Goal: Task Accomplishment & Management: Complete application form

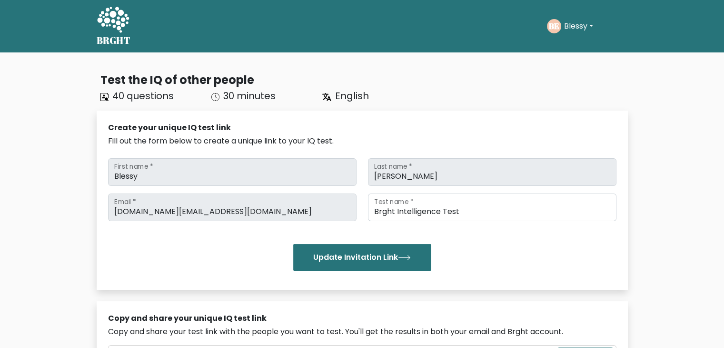
click at [563, 23] on button "Blessy" at bounding box center [578, 26] width 35 height 12
click at [564, 40] on link "Dashboard" at bounding box center [584, 46] width 75 height 15
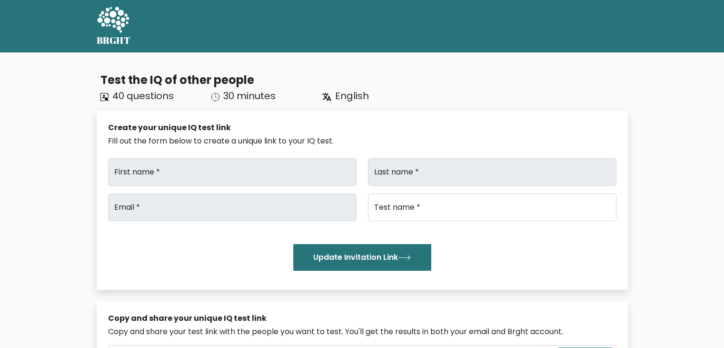
type input "Blessy"
type input "[PERSON_NAME]"
type input "[DOMAIN_NAME][EMAIL_ADDRESS][DOMAIN_NAME]"
type input "Brght Intelligence Test"
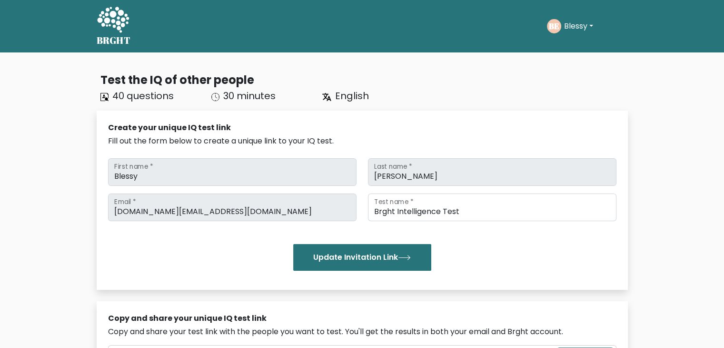
click at [577, 25] on button "Blessy" at bounding box center [578, 26] width 35 height 12
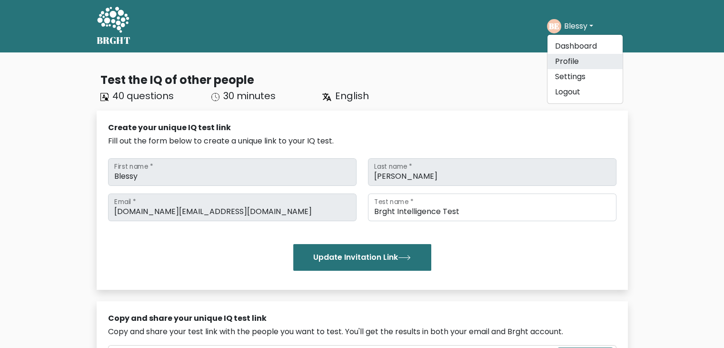
click at [577, 60] on link "Profile" at bounding box center [584, 61] width 75 height 15
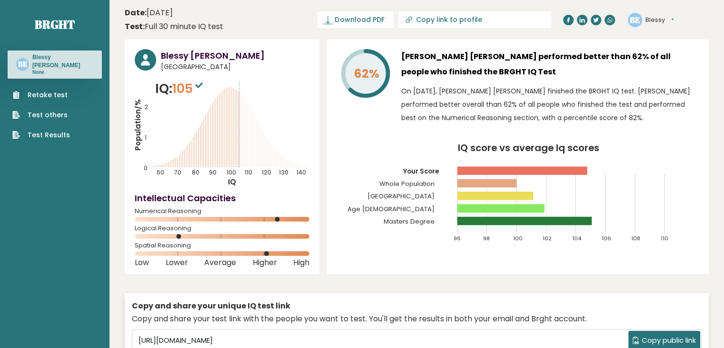
click at [58, 90] on link "Retake test" at bounding box center [41, 95] width 58 height 10
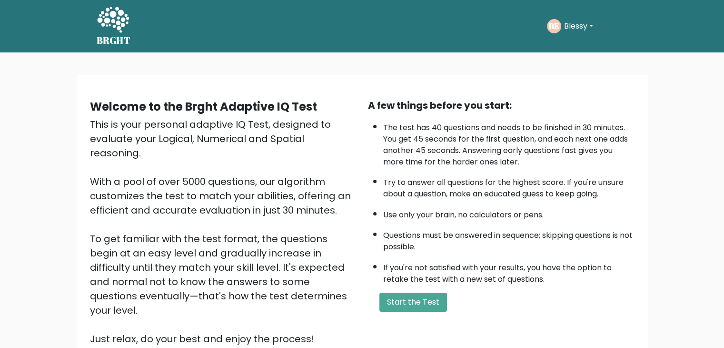
scroll to position [89, 0]
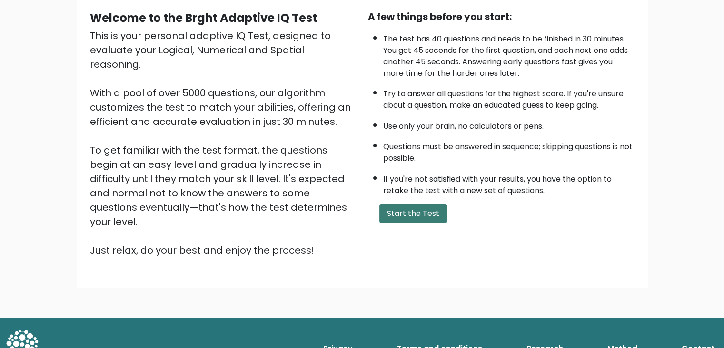
click at [400, 210] on button "Start the Test" at bounding box center [413, 213] width 68 height 19
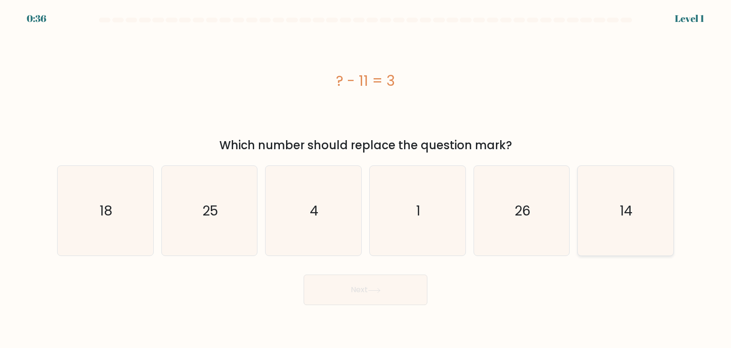
click at [611, 222] on icon "14" at bounding box center [626, 211] width 90 height 90
click at [366, 179] on input "f. 14" at bounding box center [366, 176] width 0 height 5
radio input "true"
click at [398, 296] on button "Next" at bounding box center [366, 289] width 124 height 30
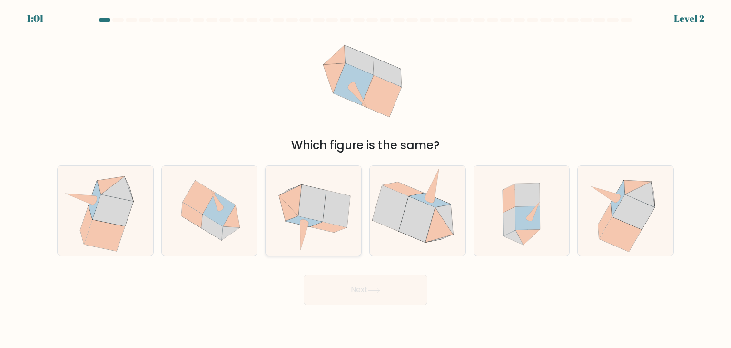
click at [343, 207] on icon at bounding box center [337, 208] width 28 height 37
click at [366, 179] on input "c." at bounding box center [366, 176] width 0 height 5
radio input "true"
click at [367, 288] on button "Next" at bounding box center [366, 289] width 124 height 30
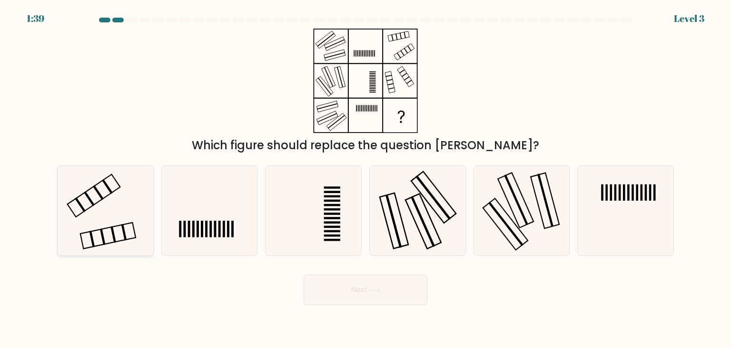
click at [146, 199] on icon at bounding box center [105, 211] width 90 height 90
click at [366, 179] on input "a." at bounding box center [366, 176] width 0 height 5
radio input "true"
click at [370, 289] on icon at bounding box center [374, 290] width 13 height 5
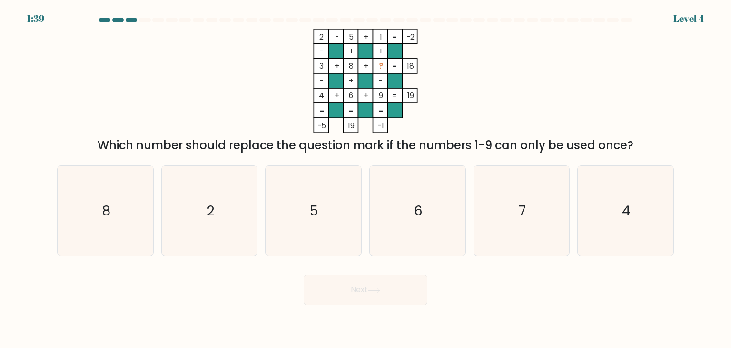
click at [384, 69] on rect at bounding box center [380, 66] width 15 height 15
click at [544, 189] on icon "7" at bounding box center [522, 211] width 90 height 90
click at [366, 179] on input "e. 7" at bounding box center [366, 176] width 0 height 5
radio input "true"
click at [362, 279] on button "Next" at bounding box center [366, 289] width 124 height 30
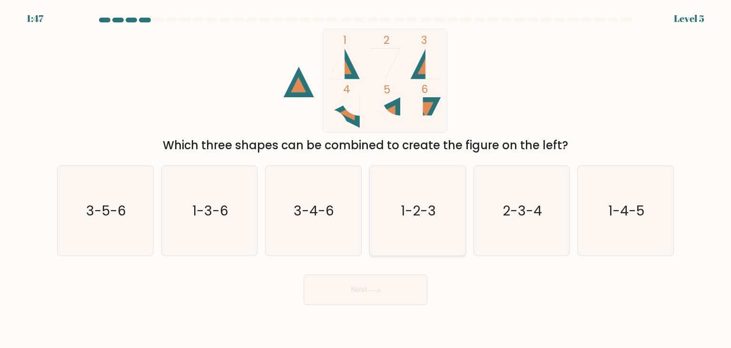
click at [413, 247] on icon "1-2-3" at bounding box center [418, 211] width 90 height 90
click at [366, 179] on input "d. 1-2-3" at bounding box center [366, 176] width 0 height 5
radio input "true"
click at [377, 286] on button "Next" at bounding box center [366, 289] width 124 height 30
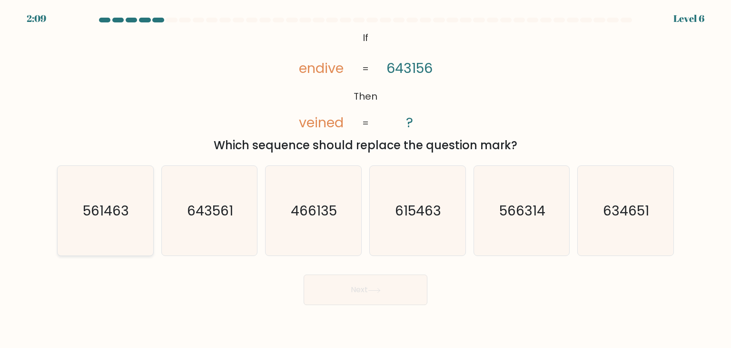
click at [101, 214] on text "561463" at bounding box center [106, 210] width 46 height 19
click at [366, 179] on input "a. 561463" at bounding box center [366, 176] width 0 height 5
radio input "true"
click at [343, 290] on button "Next" at bounding box center [366, 289] width 124 height 30
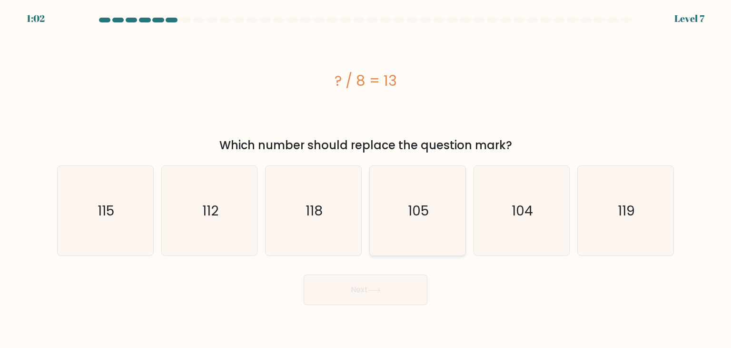
click at [413, 220] on icon "105" at bounding box center [418, 211] width 90 height 90
click at [366, 179] on input "d. 105" at bounding box center [366, 176] width 0 height 5
radio input "true"
click at [356, 299] on button "Next" at bounding box center [366, 289] width 124 height 30
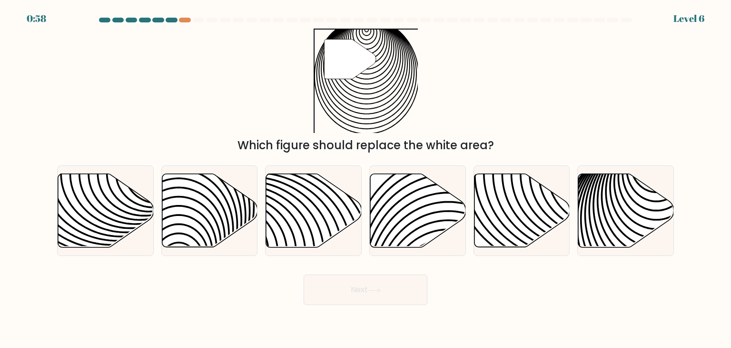
click at [356, 287] on button "Next" at bounding box center [366, 289] width 124 height 30
click at [613, 178] on icon at bounding box center [626, 210] width 96 height 73
click at [366, 178] on input "f." at bounding box center [366, 176] width 0 height 5
radio input "true"
click at [348, 291] on button "Next" at bounding box center [366, 289] width 124 height 30
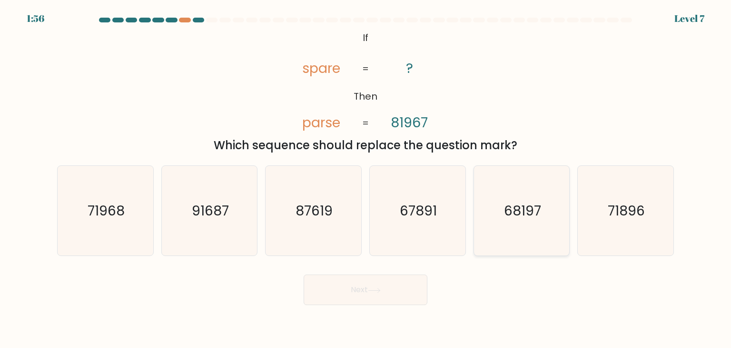
click at [488, 213] on icon "68197" at bounding box center [522, 211] width 90 height 90
click at [366, 179] on input "e. 68197" at bounding box center [366, 176] width 0 height 5
radio input "true"
click at [386, 296] on button "Next" at bounding box center [366, 289] width 124 height 30
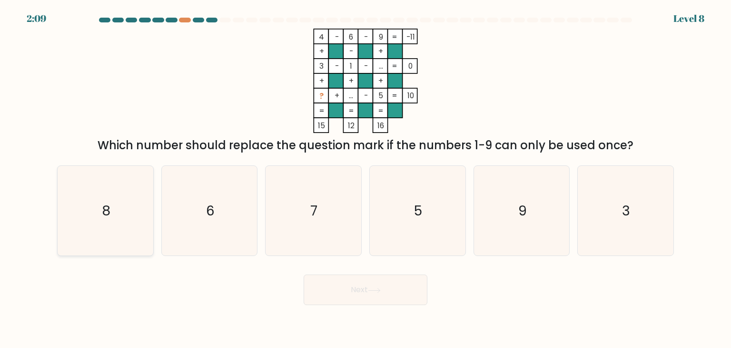
click at [109, 219] on text "8" at bounding box center [106, 210] width 9 height 19
click at [366, 179] on input "a. 8" at bounding box center [366, 176] width 0 height 5
radio input "true"
click at [375, 281] on button "Next" at bounding box center [366, 289] width 124 height 30
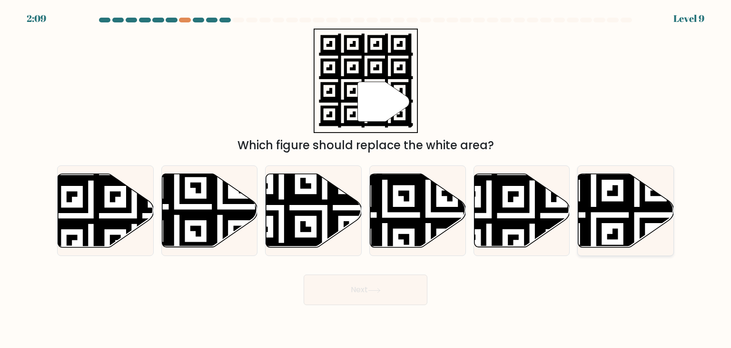
click at [612, 213] on icon at bounding box center [626, 210] width 96 height 73
click at [366, 179] on input "f." at bounding box center [366, 176] width 0 height 5
radio input "true"
click at [359, 286] on button "Next" at bounding box center [366, 289] width 124 height 30
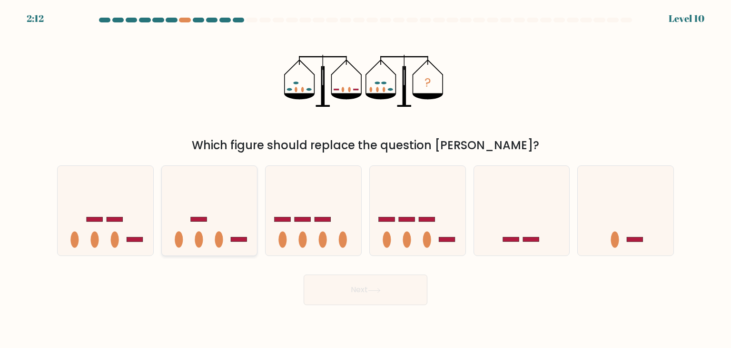
click at [235, 211] on icon at bounding box center [210, 210] width 96 height 79
click at [366, 179] on input "b." at bounding box center [366, 176] width 0 height 5
radio input "true"
click at [343, 295] on button "Next" at bounding box center [366, 289] width 124 height 30
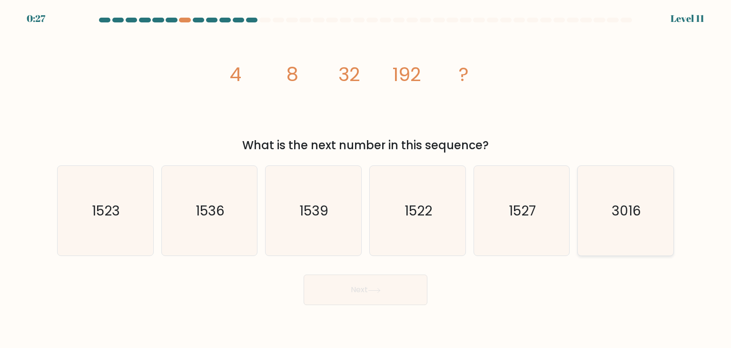
click at [619, 201] on text "3016" at bounding box center [627, 210] width 30 height 19
click at [366, 179] on input "f. 3016" at bounding box center [366, 176] width 0 height 5
radio input "true"
click at [335, 288] on button "Next" at bounding box center [366, 289] width 124 height 30
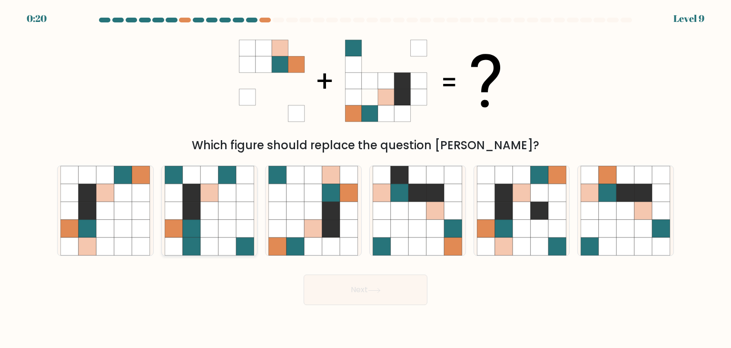
click at [211, 220] on icon at bounding box center [209, 228] width 18 height 18
click at [366, 179] on input "b." at bounding box center [366, 176] width 0 height 5
radio input "true"
click at [333, 215] on icon at bounding box center [331, 210] width 18 height 18
click at [366, 179] on input "c." at bounding box center [366, 176] width 0 height 5
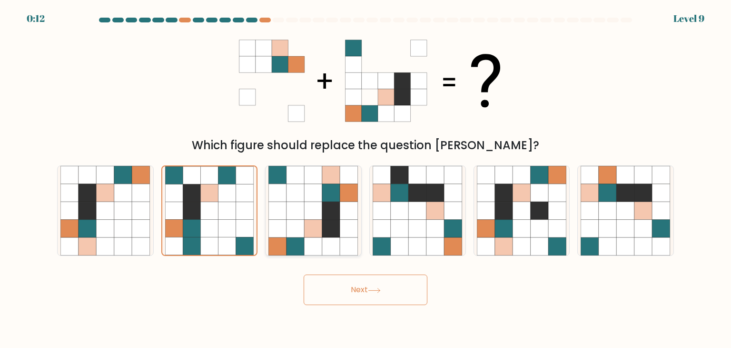
radio input "true"
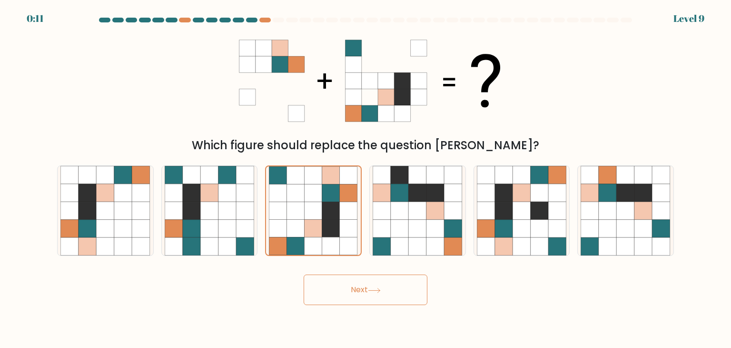
click at [381, 283] on button "Next" at bounding box center [366, 289] width 124 height 30
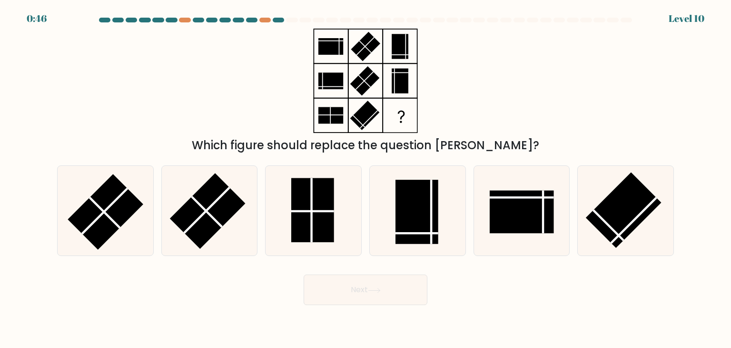
click at [360, 109] on rect at bounding box center [365, 115] width 30 height 30
click at [421, 212] on rect at bounding box center [417, 211] width 43 height 64
click at [366, 179] on input "d." at bounding box center [366, 176] width 0 height 5
radio input "true"
click at [377, 290] on icon at bounding box center [374, 290] width 13 height 5
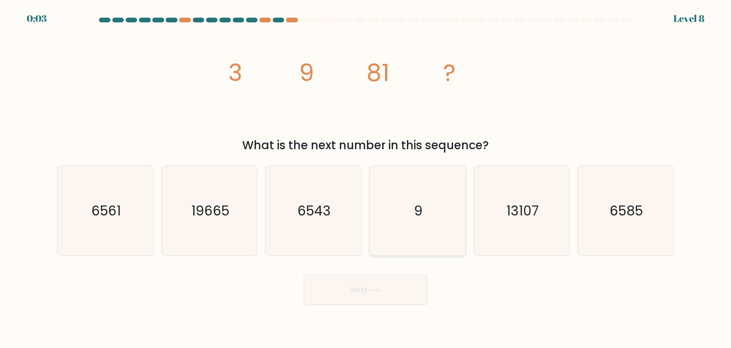
click at [438, 206] on icon "9" at bounding box center [418, 211] width 90 height 90
click at [366, 179] on input "d. 9" at bounding box center [366, 176] width 0 height 5
radio input "true"
click at [334, 290] on button "Next" at bounding box center [366, 289] width 124 height 30
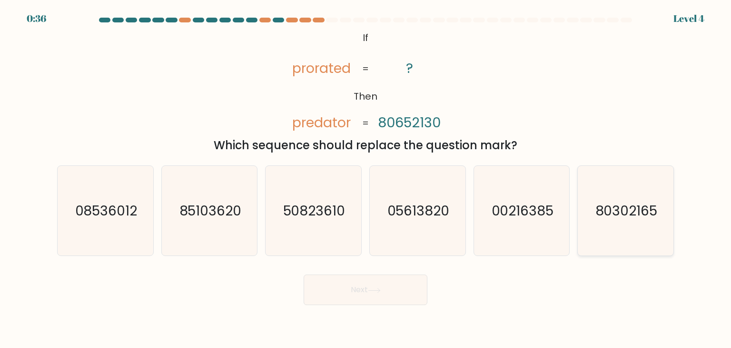
click at [604, 213] on text "80302165" at bounding box center [627, 210] width 62 height 19
click at [366, 179] on input "f. 80302165" at bounding box center [366, 176] width 0 height 5
radio input "true"
click at [397, 295] on button "Next" at bounding box center [366, 289] width 124 height 30
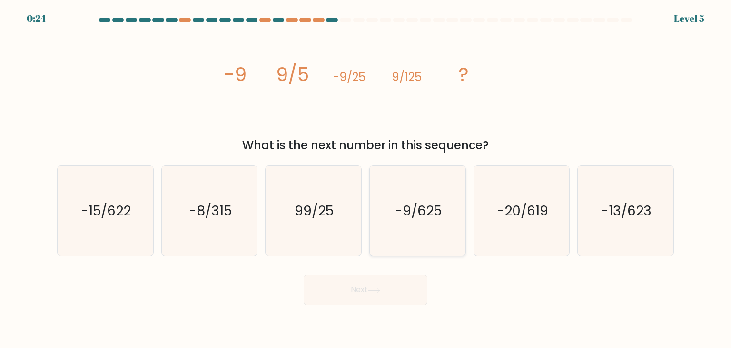
click at [413, 195] on icon "-9/625" at bounding box center [418, 211] width 90 height 90
click at [366, 179] on input "d. -9/625" at bounding box center [366, 176] width 0 height 5
radio input "true"
click at [347, 297] on button "Next" at bounding box center [366, 289] width 124 height 30
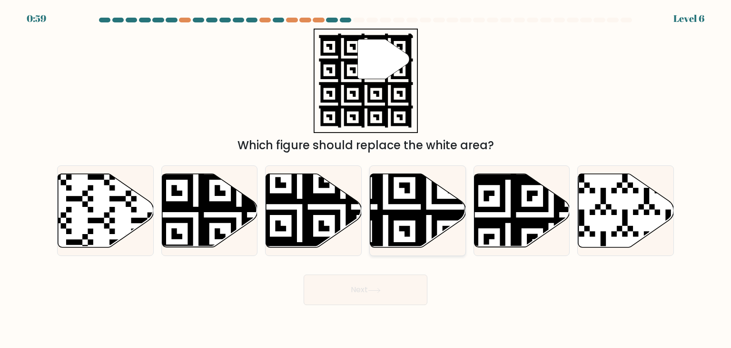
click at [415, 203] on icon at bounding box center [385, 249] width 173 height 173
click at [366, 179] on input "d." at bounding box center [366, 176] width 0 height 5
radio input "true"
click at [384, 294] on button "Next" at bounding box center [366, 289] width 124 height 30
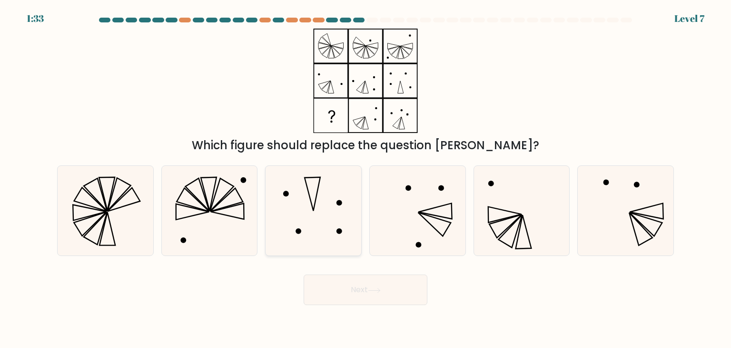
click at [330, 199] on icon at bounding box center [314, 211] width 90 height 90
click at [366, 179] on input "c." at bounding box center [366, 176] width 0 height 5
radio input "true"
click at [358, 278] on button "Next" at bounding box center [366, 289] width 124 height 30
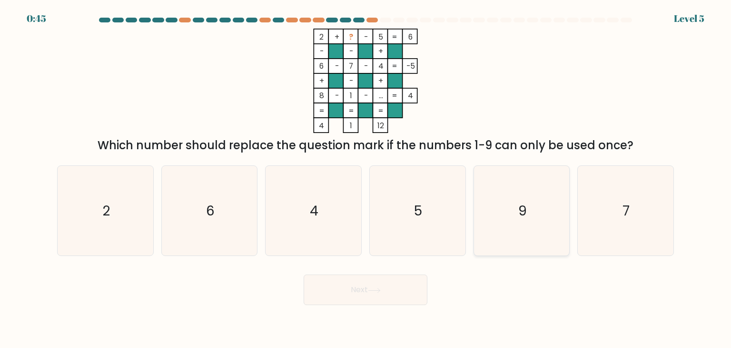
click at [508, 213] on icon "9" at bounding box center [522, 211] width 90 height 90
click at [366, 179] on input "e. 9" at bounding box center [366, 176] width 0 height 5
radio input "true"
click at [363, 286] on button "Next" at bounding box center [366, 289] width 124 height 30
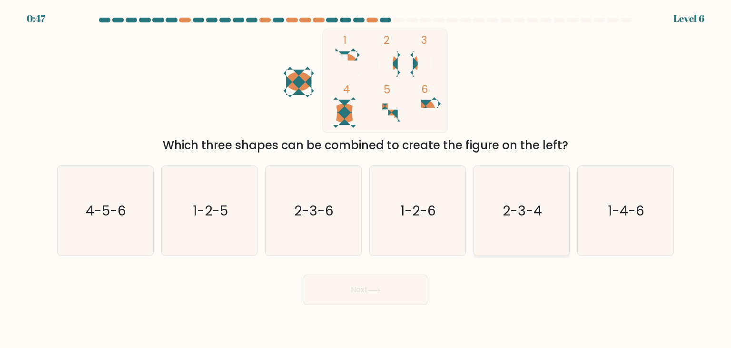
click at [518, 192] on icon "2-3-4" at bounding box center [522, 211] width 90 height 90
click at [366, 179] on input "e. 2-3-4" at bounding box center [366, 176] width 0 height 5
radio input "true"
click at [379, 305] on body "0:45 Level 6" at bounding box center [365, 174] width 731 height 348
click at [379, 293] on button "Next" at bounding box center [366, 289] width 124 height 30
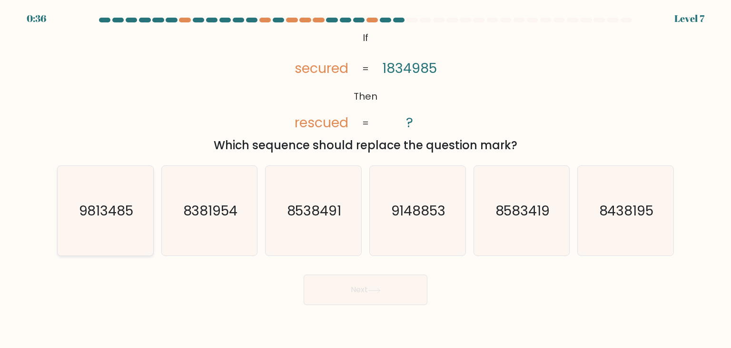
click at [105, 216] on text "9813485" at bounding box center [106, 210] width 55 height 19
click at [366, 179] on input "a. 9813485" at bounding box center [366, 176] width 0 height 5
radio input "true"
click at [347, 290] on button "Next" at bounding box center [366, 289] width 124 height 30
